Goal: Navigation & Orientation: Find specific page/section

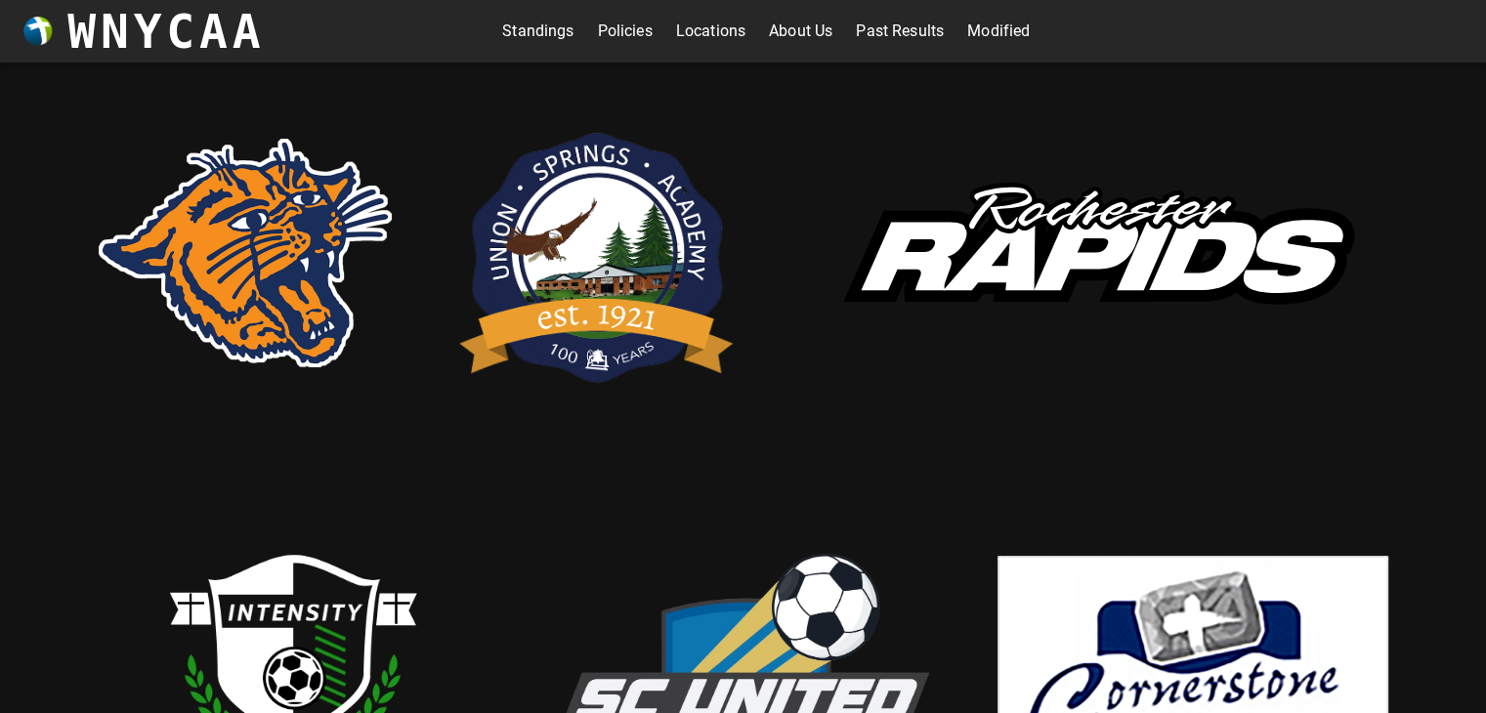
click at [528, 28] on link "Standings" at bounding box center [537, 31] width 71 height 31
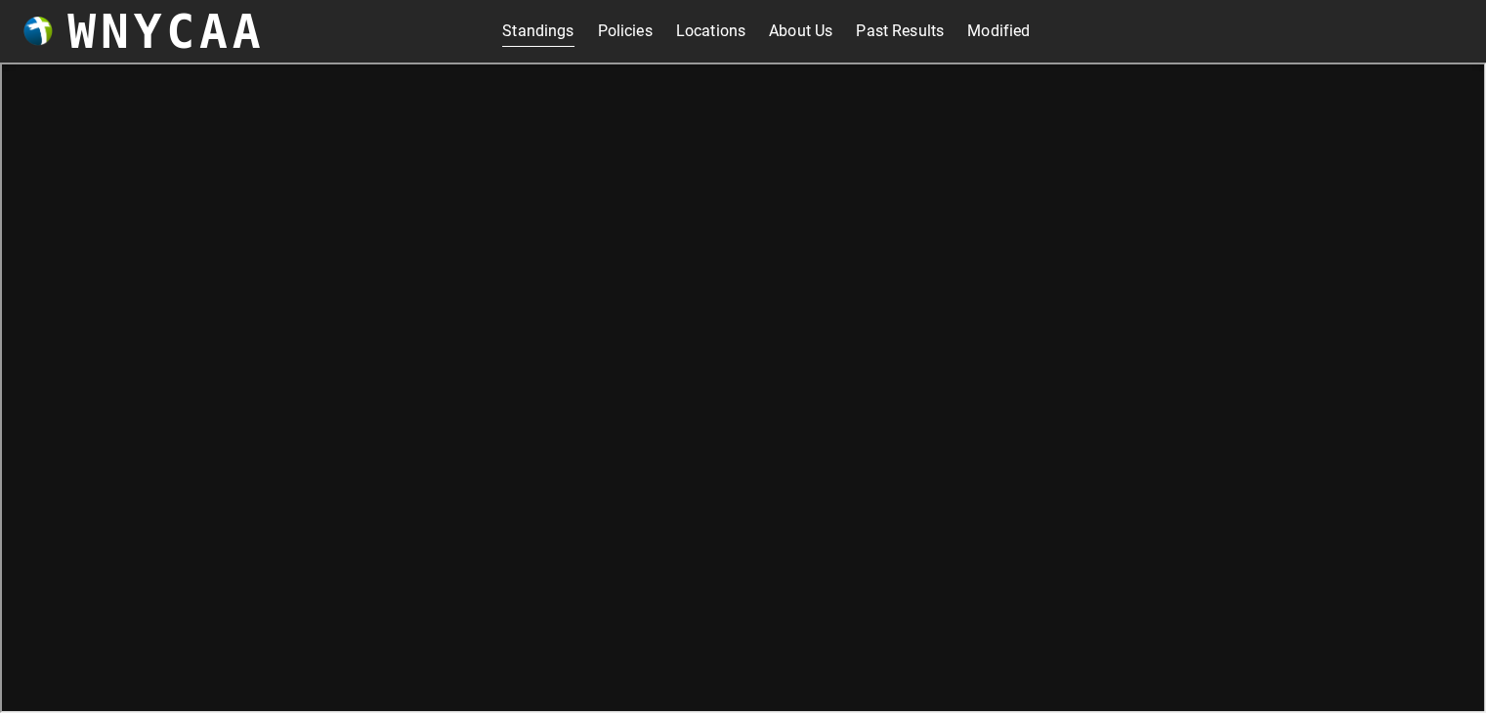
click at [696, 23] on link "Locations" at bounding box center [710, 31] width 69 height 31
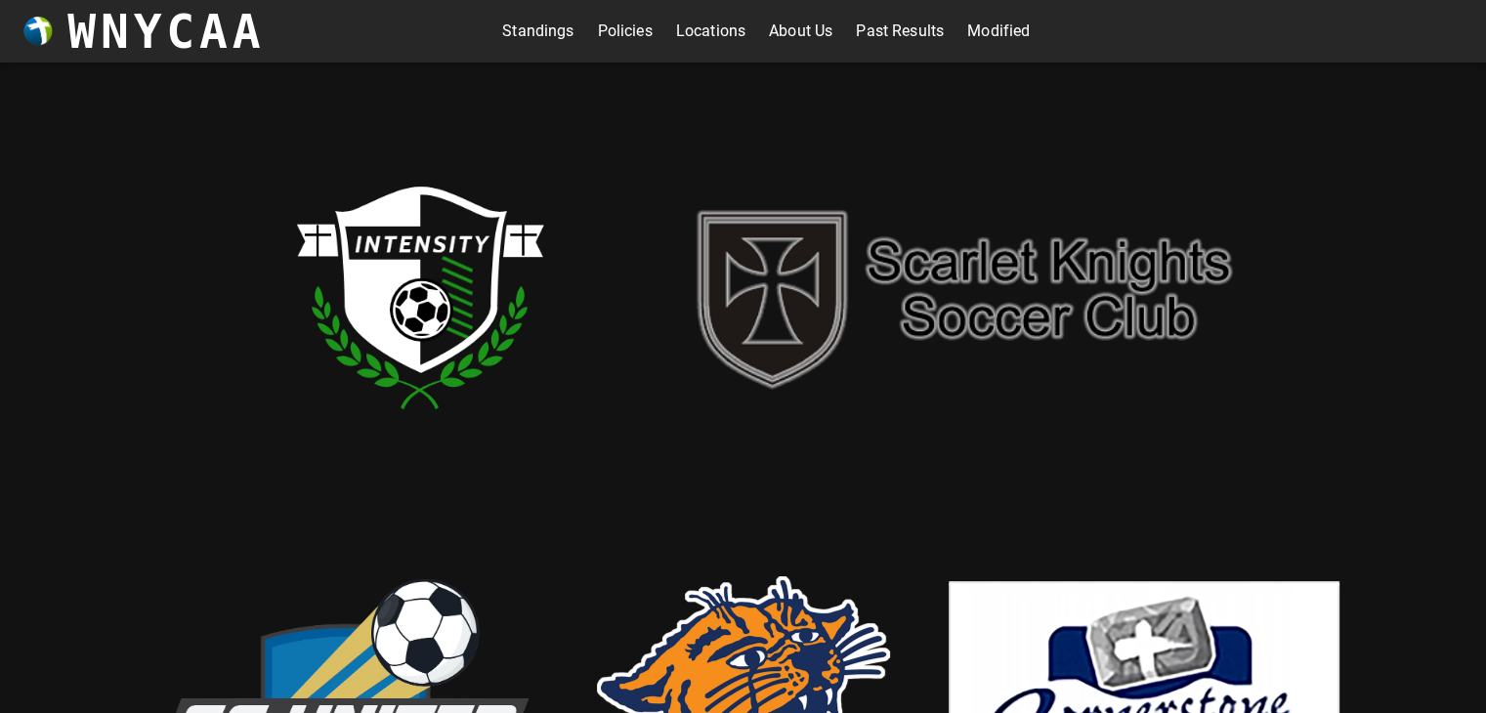
click at [535, 30] on link "Standings" at bounding box center [537, 31] width 71 height 31
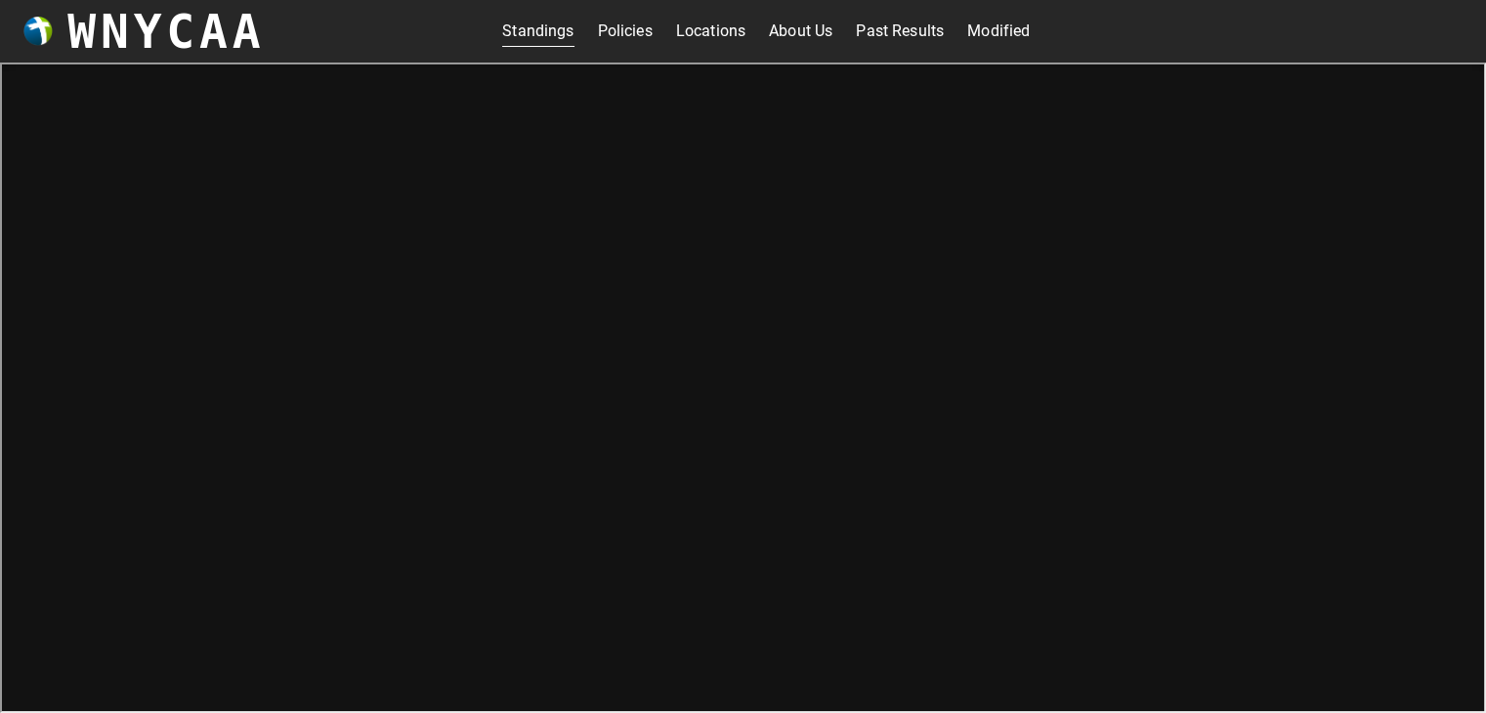
click at [1019, 38] on link "Modified" at bounding box center [998, 31] width 63 height 31
